Goal: Task Accomplishment & Management: Complete application form

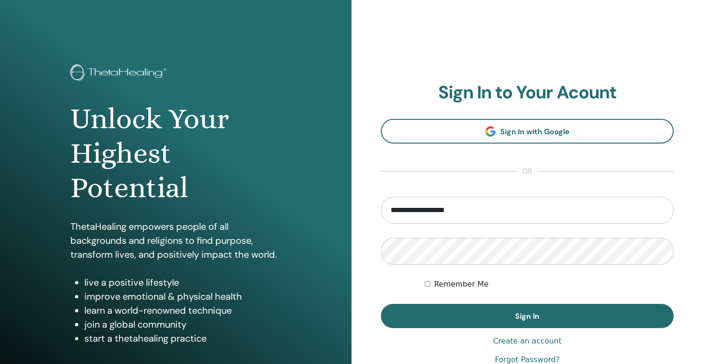
type input "**********"
click at [527, 316] on button "Sign In" at bounding box center [527, 316] width 293 height 24
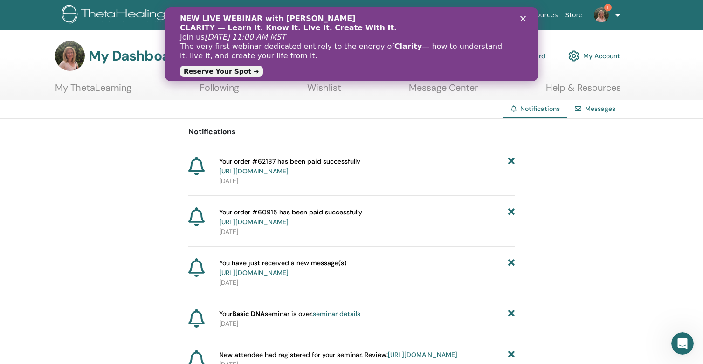
click at [523, 16] on icon "Close" at bounding box center [523, 19] width 6 height 6
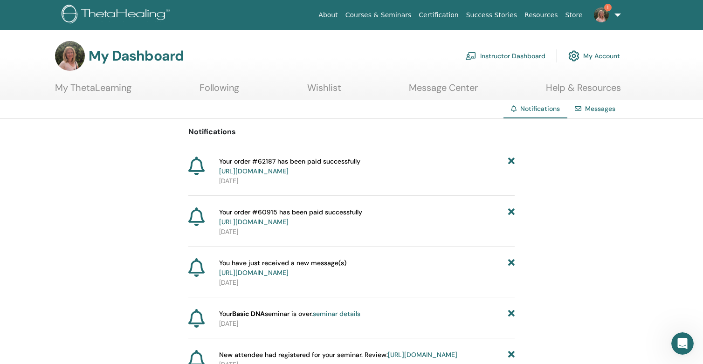
click at [600, 15] on img at bounding box center [601, 14] width 15 height 15
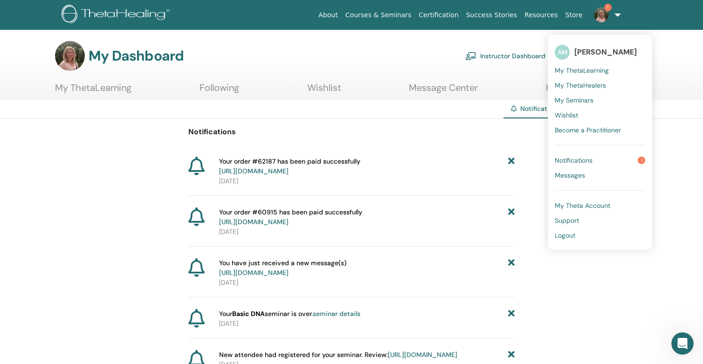
click at [582, 159] on span "Notifications" at bounding box center [573, 160] width 38 height 8
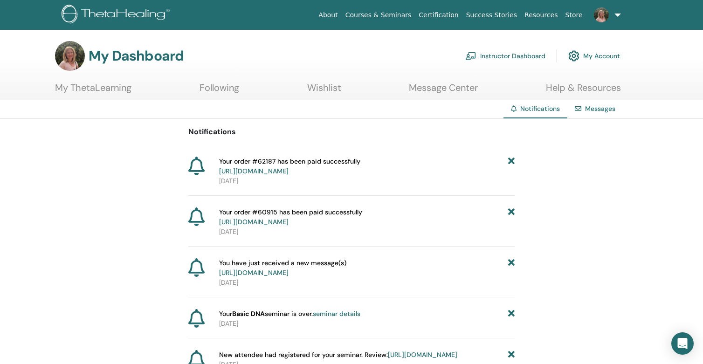
click at [596, 109] on link "Messages" at bounding box center [600, 108] width 30 height 8
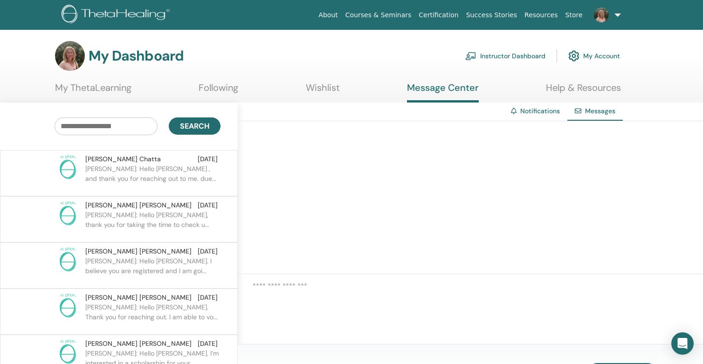
click at [535, 110] on link "Notifications" at bounding box center [540, 111] width 40 height 8
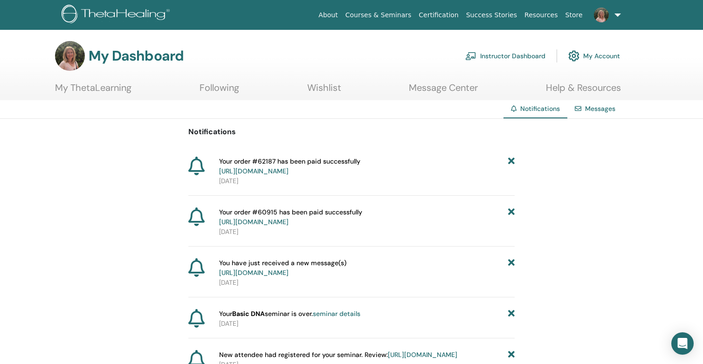
click at [488, 54] on link "Instructor Dashboard" at bounding box center [505, 56] width 80 height 20
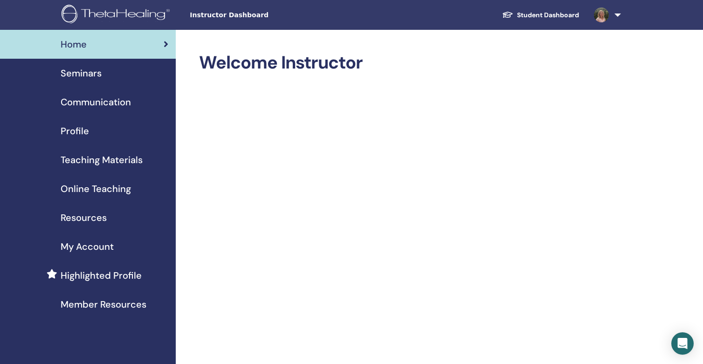
click at [77, 70] on span "Seminars" at bounding box center [81, 73] width 41 height 14
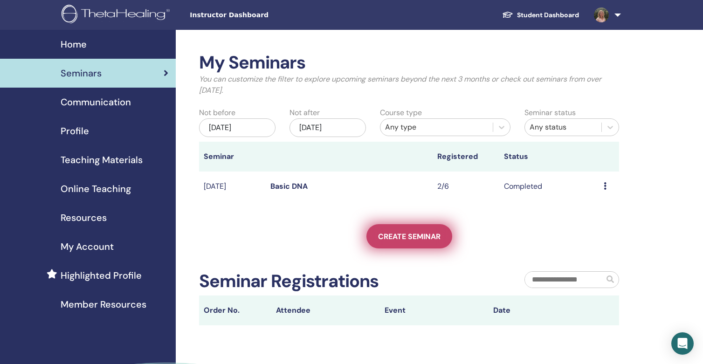
click at [404, 235] on span "Create seminar" at bounding box center [409, 237] width 62 height 10
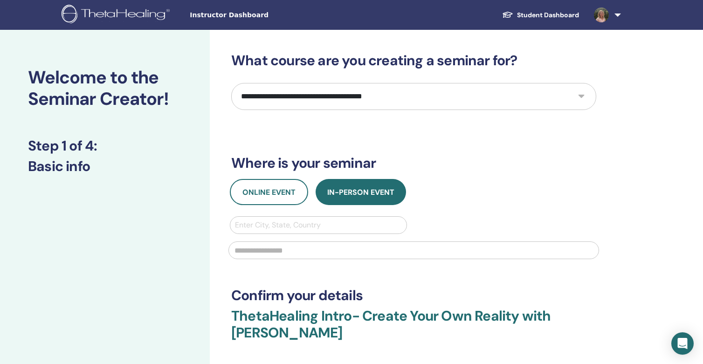
click at [332, 99] on select "**********" at bounding box center [413, 96] width 365 height 27
select select "*"
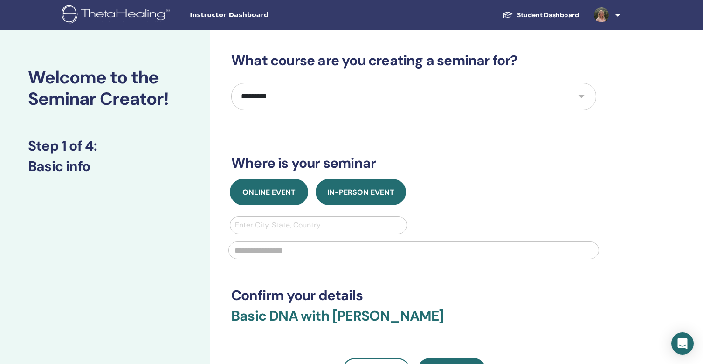
click at [268, 191] on span "Online Event" at bounding box center [268, 192] width 53 height 10
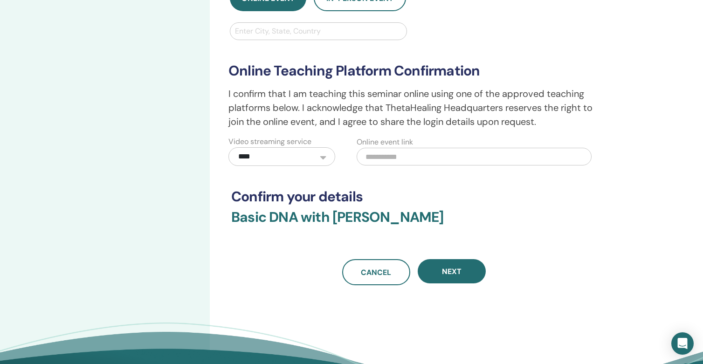
scroll to position [195, 0]
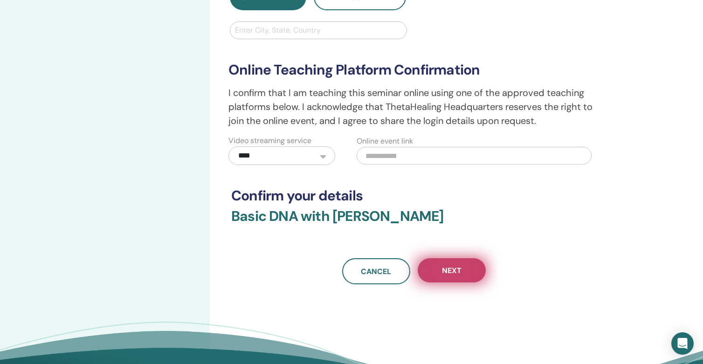
click at [449, 273] on span "Next" at bounding box center [452, 271] width 20 height 10
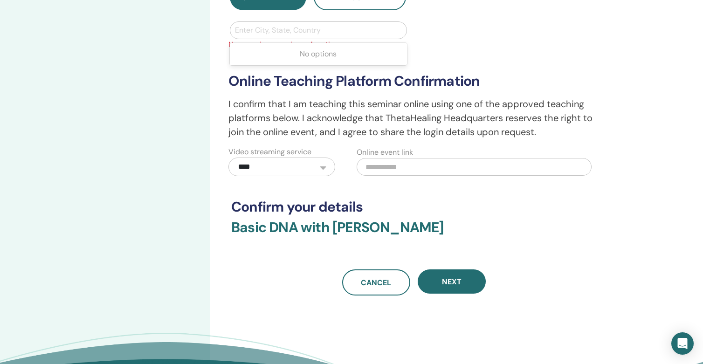
click at [354, 26] on div at bounding box center [318, 30] width 167 height 13
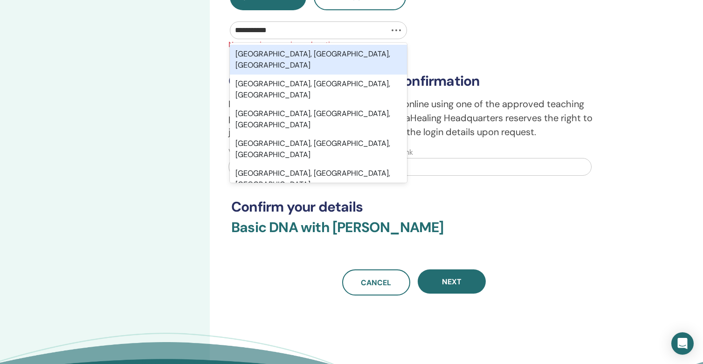
type input "**********"
click at [275, 55] on div "Cameron Park, CA, USA" at bounding box center [318, 60] width 177 height 30
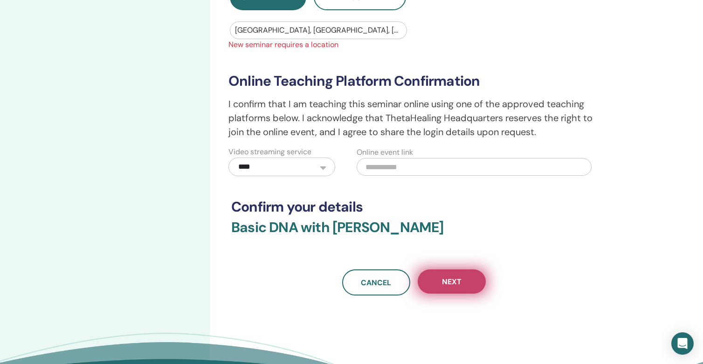
click at [451, 284] on span "Next" at bounding box center [452, 282] width 20 height 10
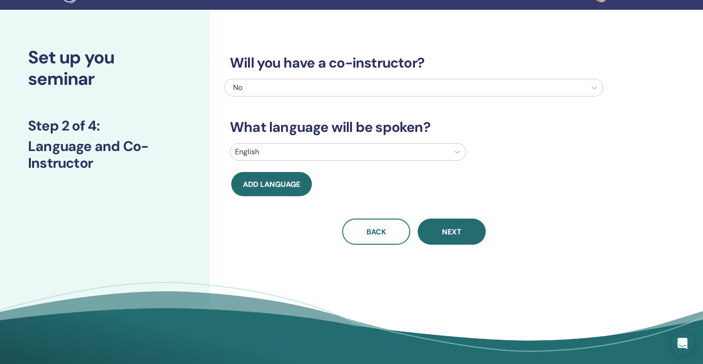
scroll to position [14, 0]
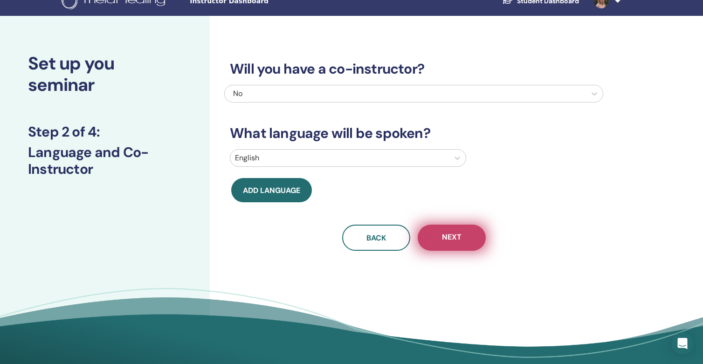
click at [456, 233] on span "Next" at bounding box center [452, 238] width 20 height 12
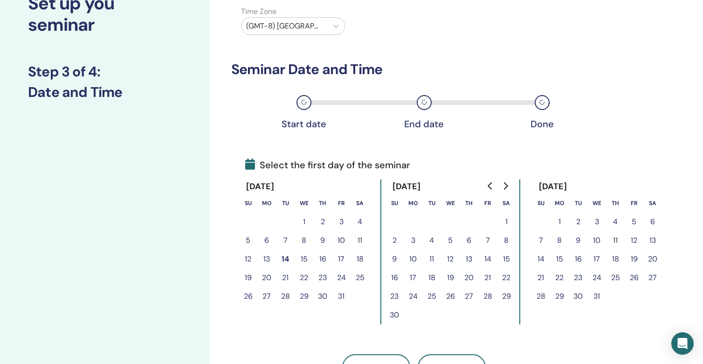
scroll to position [68, 0]
